Goal: Information Seeking & Learning: Check status

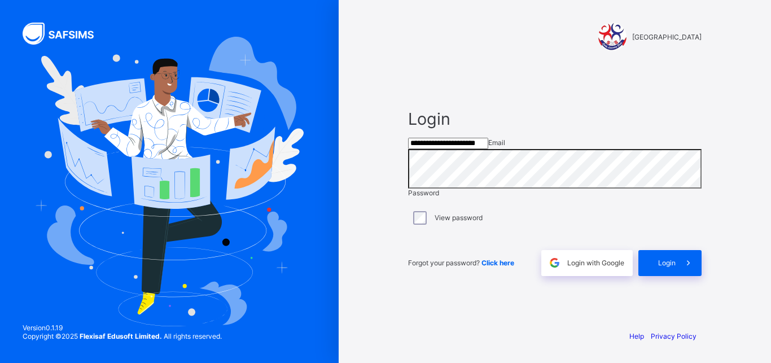
type input "**********"
click at [661, 267] on span "Login" at bounding box center [666, 262] width 17 height 8
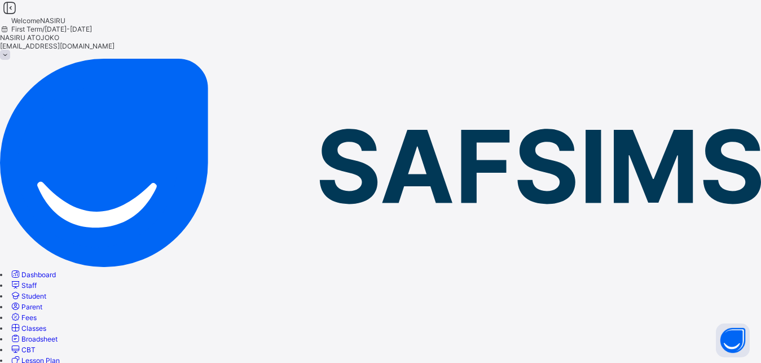
click at [37, 313] on span "Fees" at bounding box center [28, 317] width 15 height 8
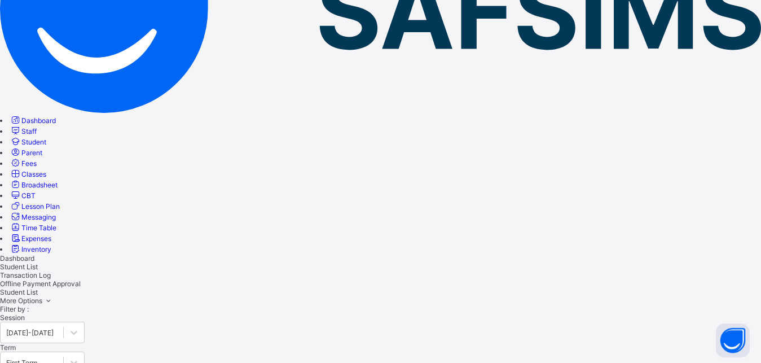
scroll to position [80, 0]
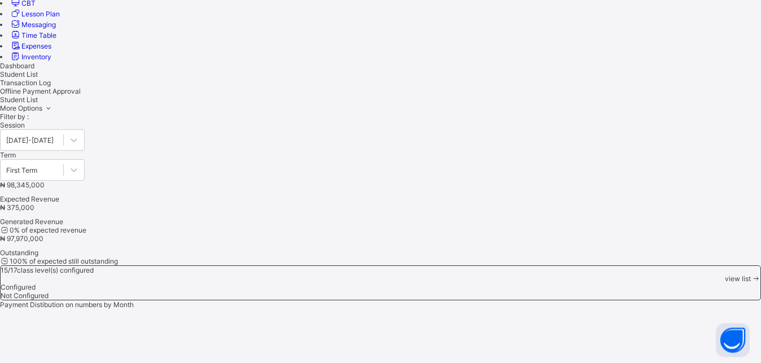
scroll to position [347, 0]
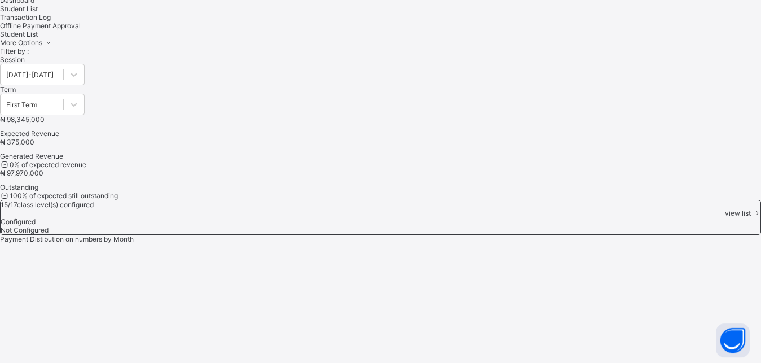
scroll to position [353, 0]
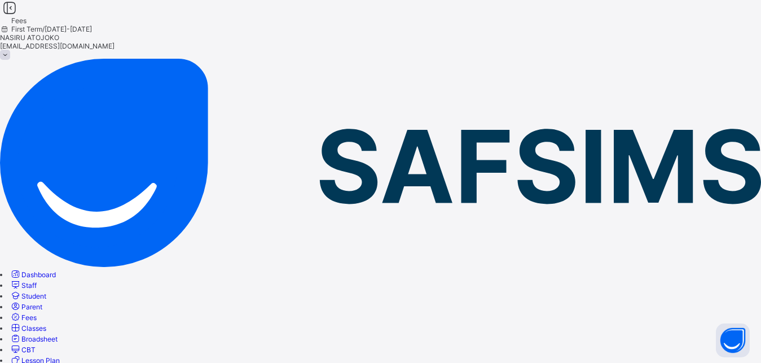
scroll to position [240, 0]
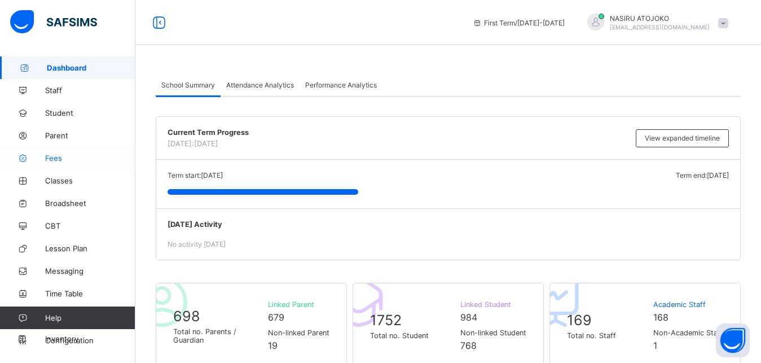
click at [69, 160] on span "Fees" at bounding box center [90, 157] width 90 height 9
click at [56, 160] on span "Fees" at bounding box center [90, 157] width 90 height 9
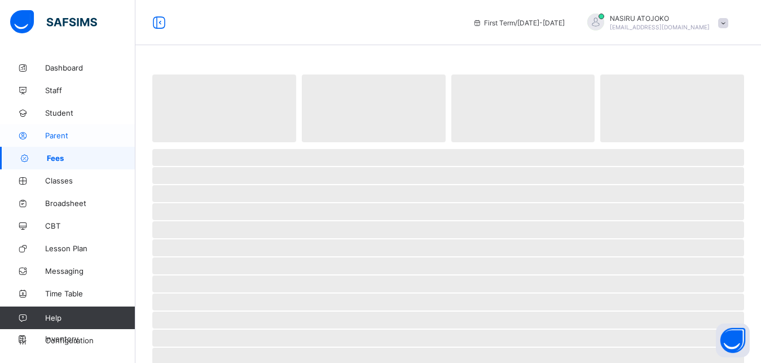
scroll to position [246, 0]
